Goal: Task Accomplishment & Management: Manage account settings

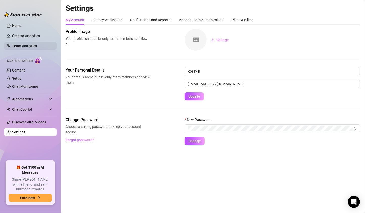
click at [20, 46] on link "Team Analytics" at bounding box center [24, 46] width 25 height 4
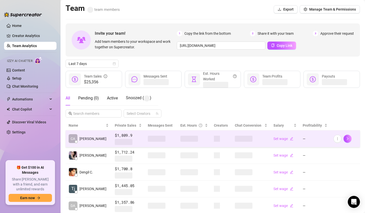
click at [180, 140] on span at bounding box center [189, 139] width 18 height 6
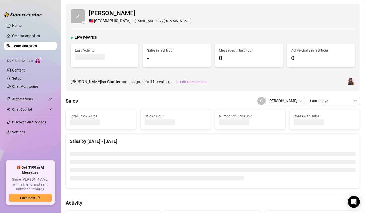
click at [178, 84] on button "Edit Permissions" at bounding box center [190, 82] width 33 height 8
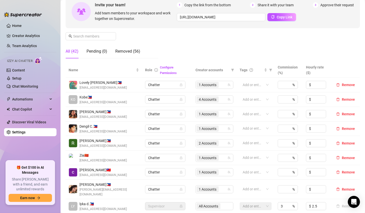
scroll to position [101, 0]
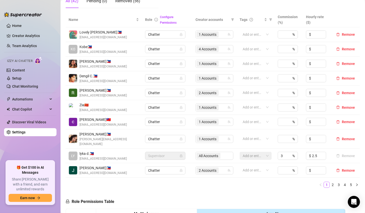
click at [210, 140] on td "1 Accounts" at bounding box center [214, 139] width 44 height 19
click at [212, 137] on span "1 Accounts" at bounding box center [208, 139] width 18 height 6
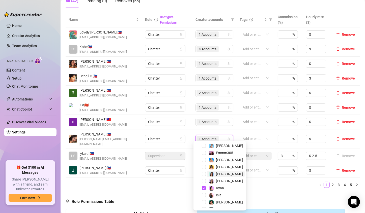
scroll to position [20, 0]
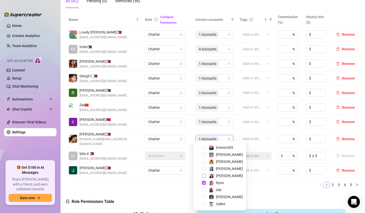
click at [202, 175] on span "Select tree node" at bounding box center [204, 176] width 4 height 4
click at [266, 185] on div "Name Role Configure Permissions Creator accounts Tags Commission (%) Hourly rat…" at bounding box center [213, 102] width 294 height 180
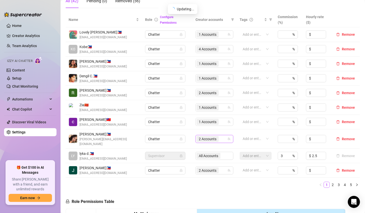
click at [201, 137] on span "2 Accounts" at bounding box center [208, 139] width 18 height 6
